Goal: Information Seeking & Learning: Understand process/instructions

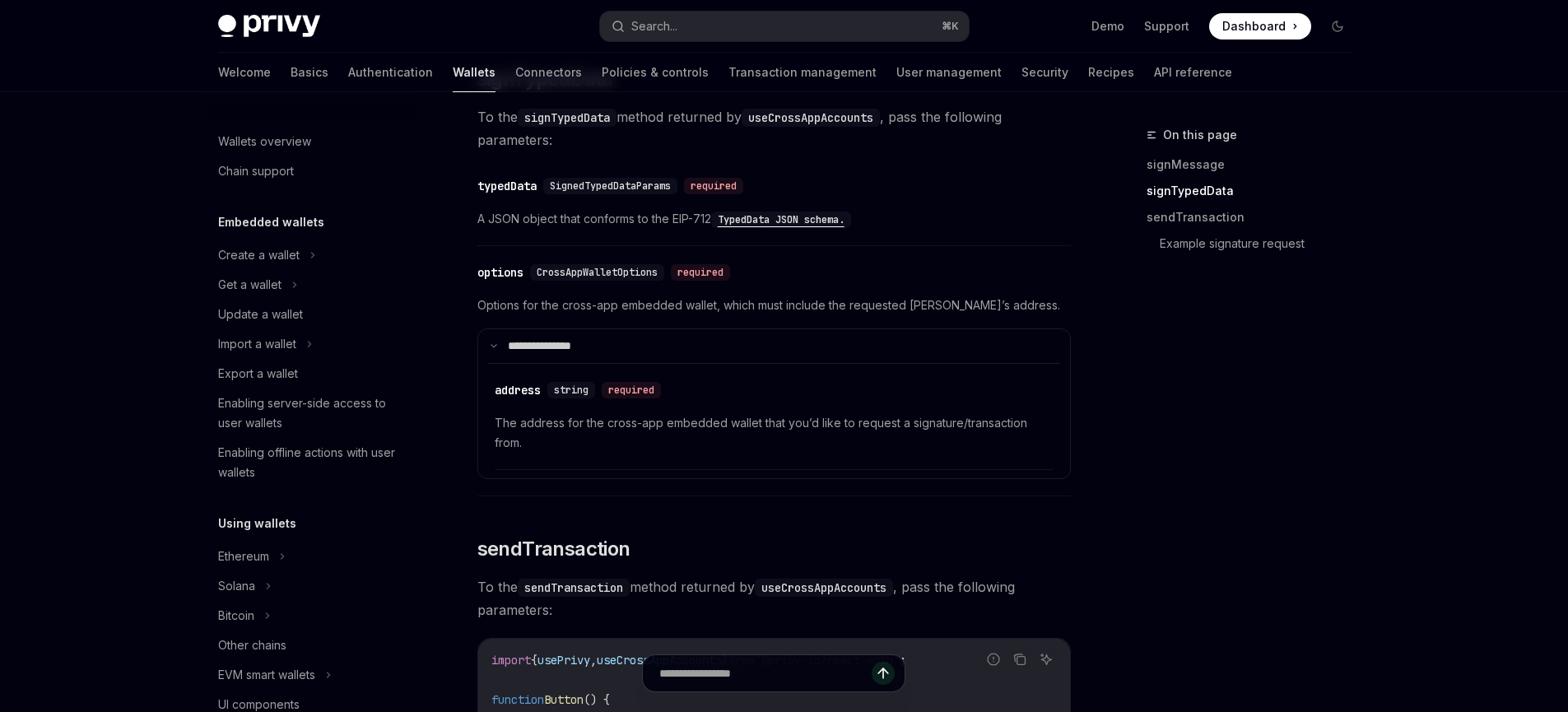
scroll to position [909, 0]
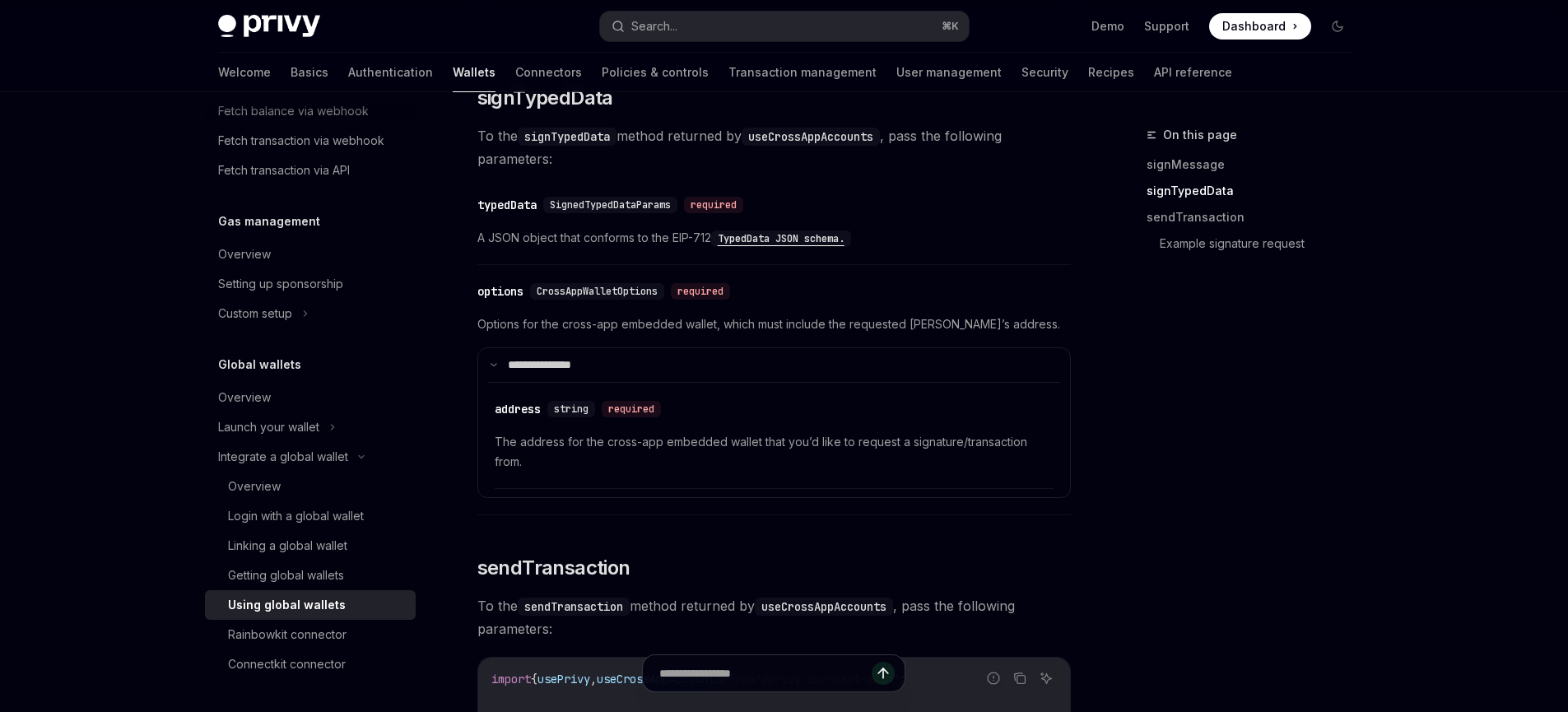
scroll to position [1212, 0]
click at [303, 396] on div "Overview" at bounding box center [312, 397] width 188 height 20
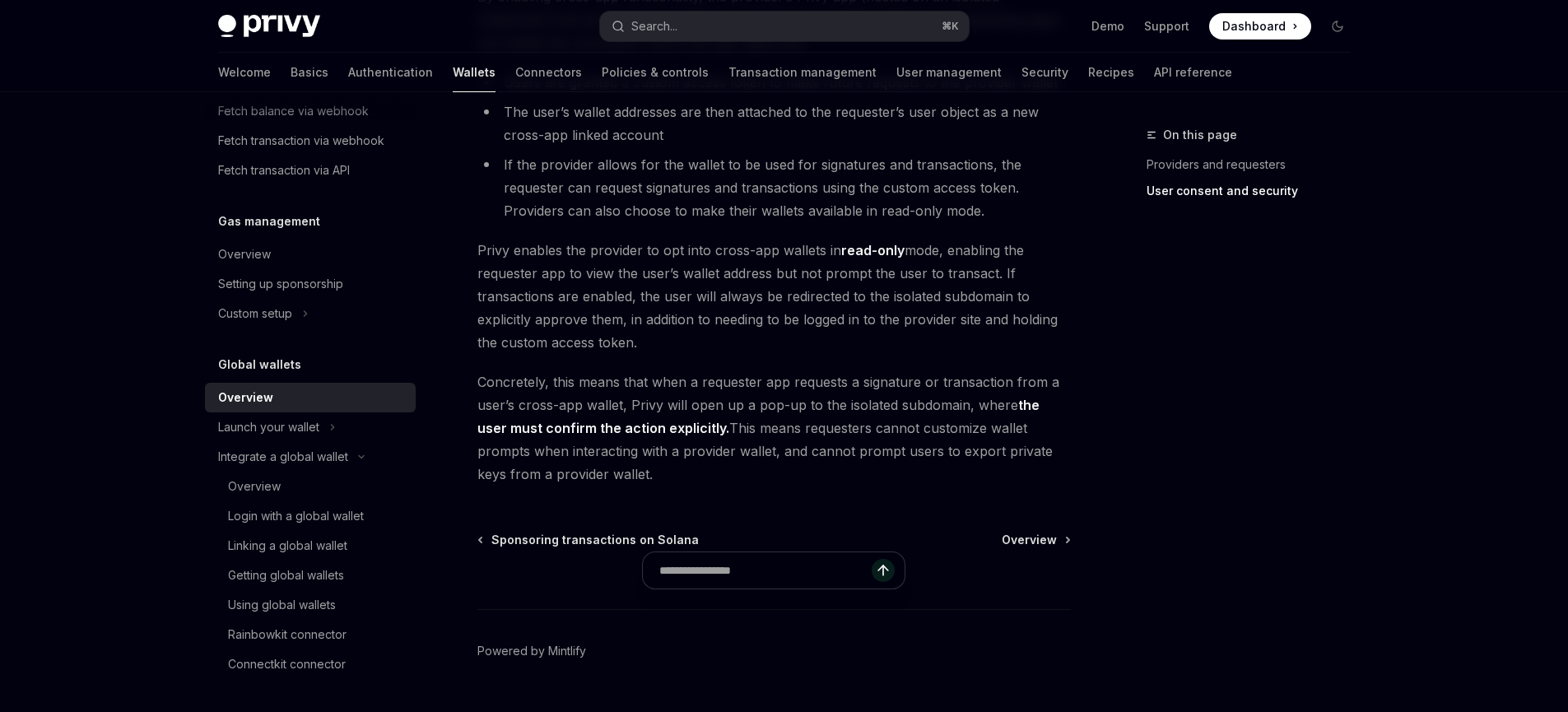
scroll to position [1395, 0]
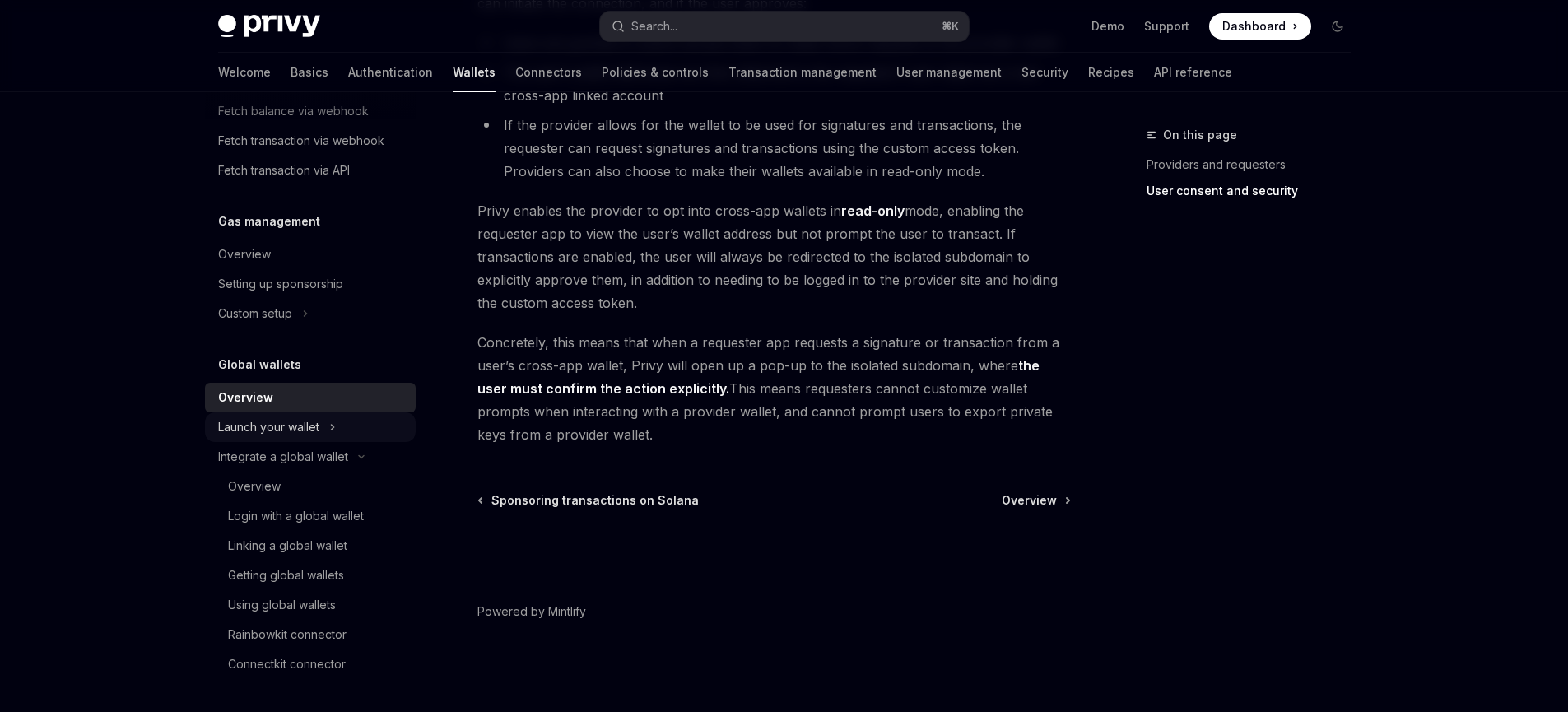
click at [249, 430] on div "Launch your wallet" at bounding box center [268, 427] width 101 height 20
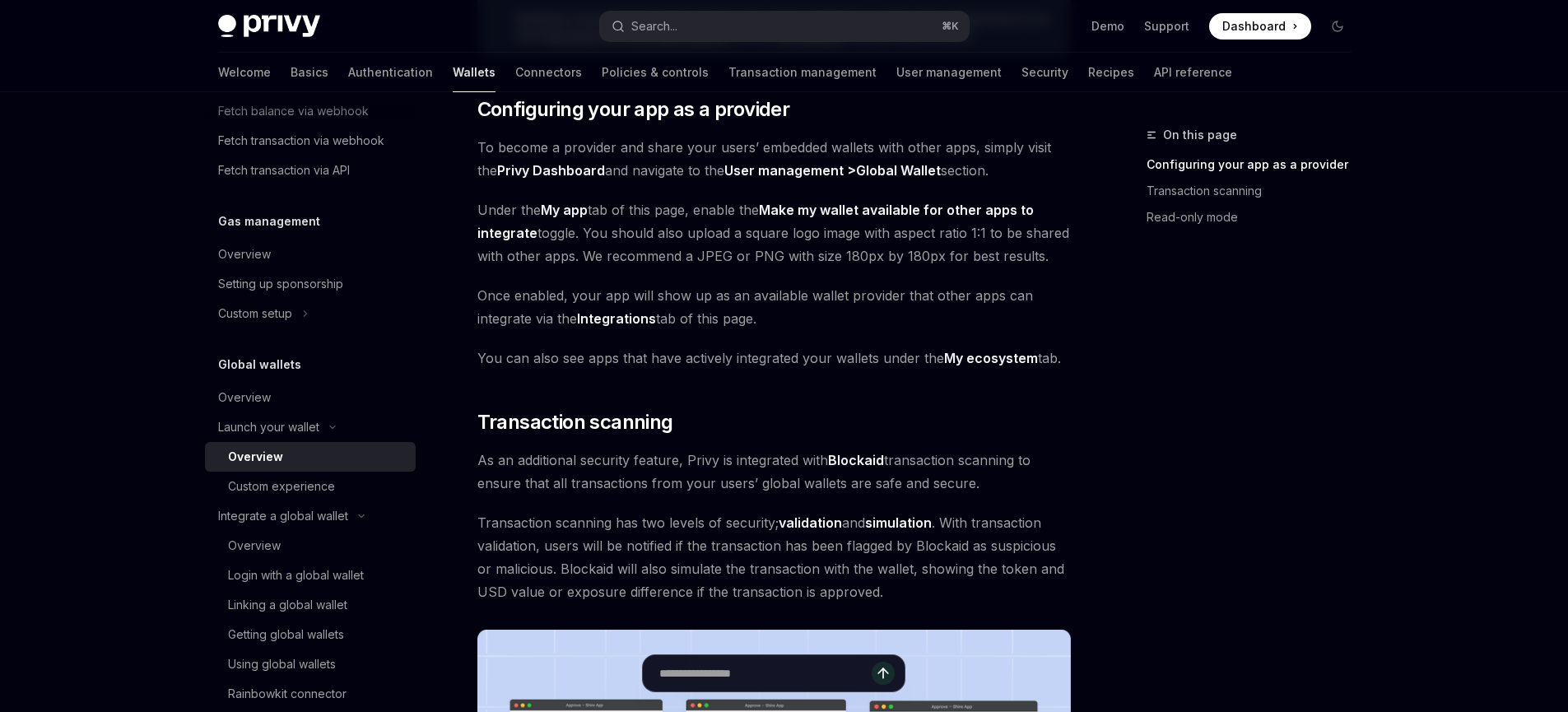
scroll to position [427, 0]
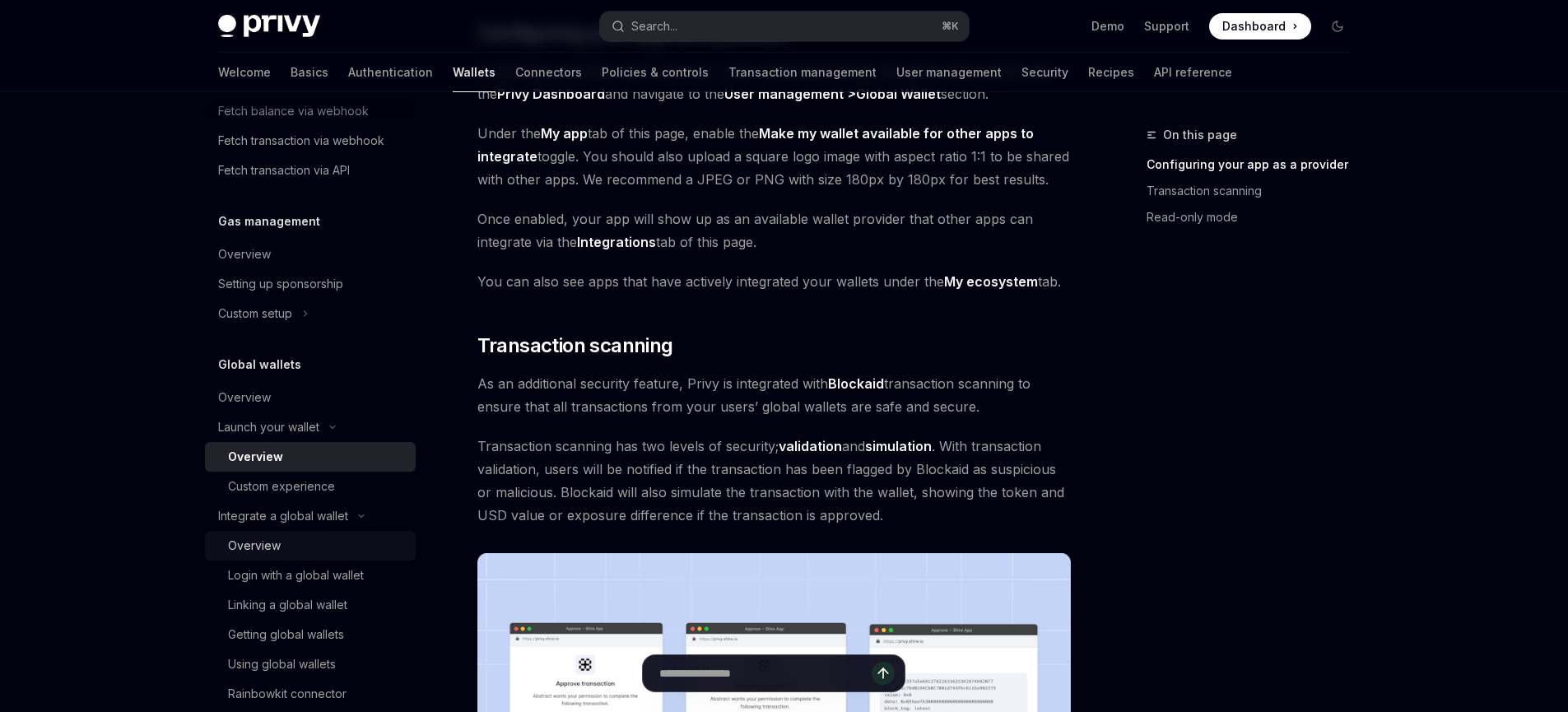
click at [321, 540] on div "Overview" at bounding box center [316, 545] width 177 height 20
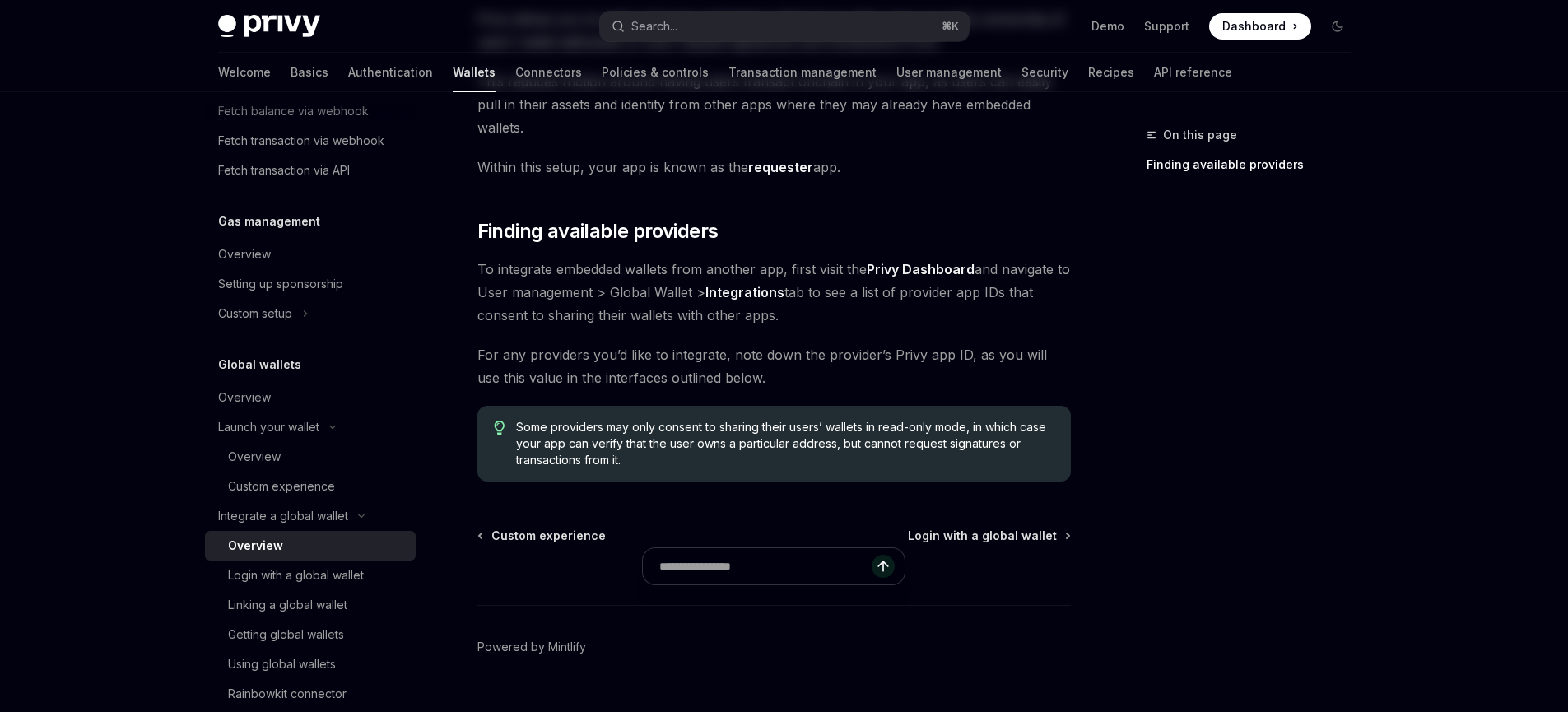
scroll to position [212, 0]
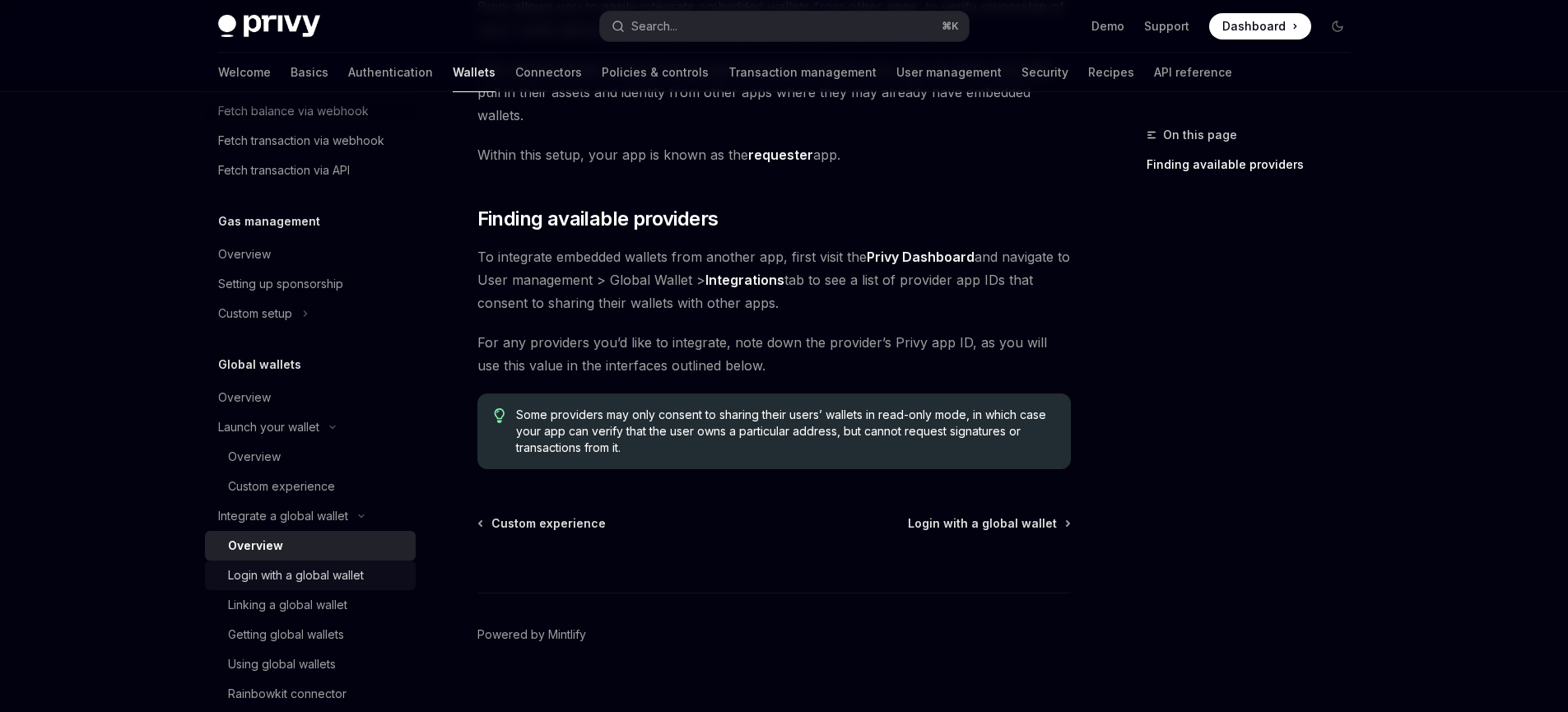
click at [312, 568] on div "Login with a global wallet" at bounding box center [295, 574] width 136 height 20
type textarea "*"
